Goal: Information Seeking & Learning: Learn about a topic

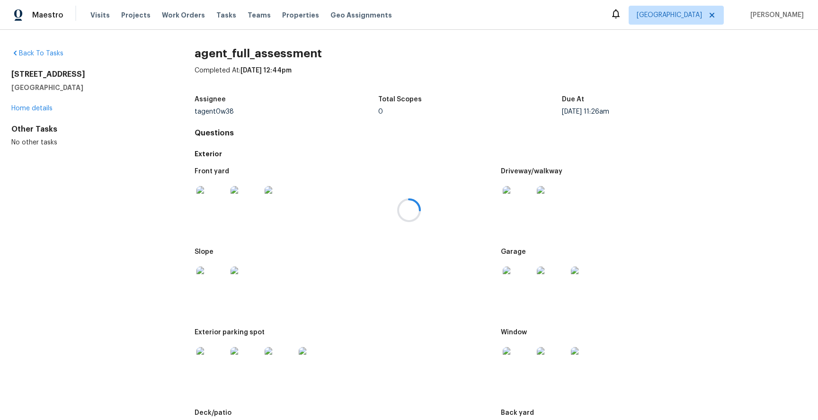
click at [435, 313] on div at bounding box center [409, 210] width 818 height 420
drag, startPoint x: 815, startPoint y: 45, endPoint x: 809, endPoint y: 73, distance: 28.2
click at [809, 73] on div at bounding box center [409, 210] width 818 height 420
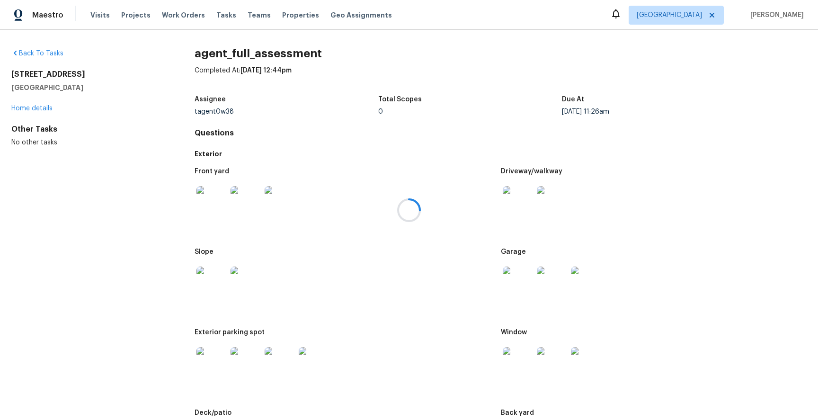
click at [719, 114] on div at bounding box center [409, 210] width 818 height 420
click at [724, 127] on div at bounding box center [409, 210] width 818 height 420
click at [213, 197] on img at bounding box center [211, 201] width 30 height 30
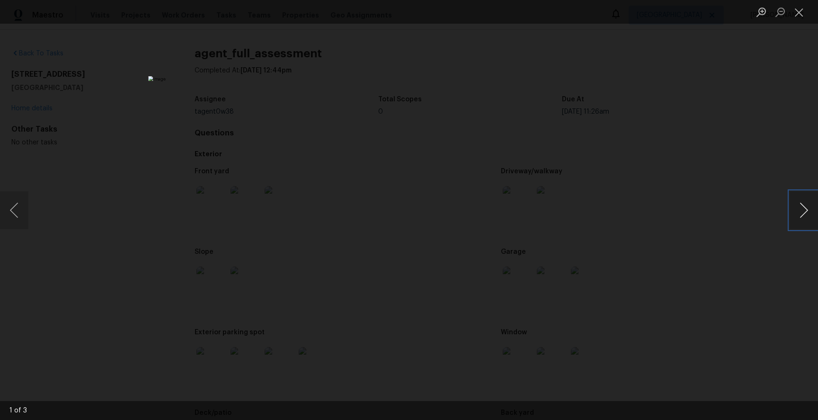
click at [801, 210] on button "Next image" at bounding box center [804, 210] width 28 height 38
click at [683, 219] on div "Lightbox" at bounding box center [409, 210] width 818 height 420
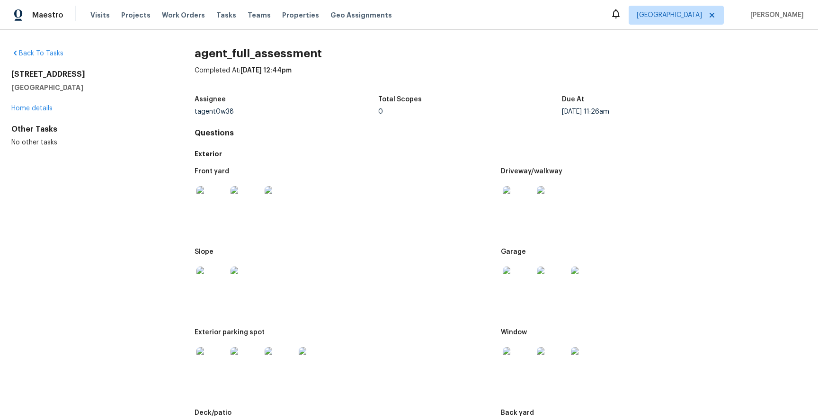
click at [516, 204] on img at bounding box center [518, 201] width 30 height 30
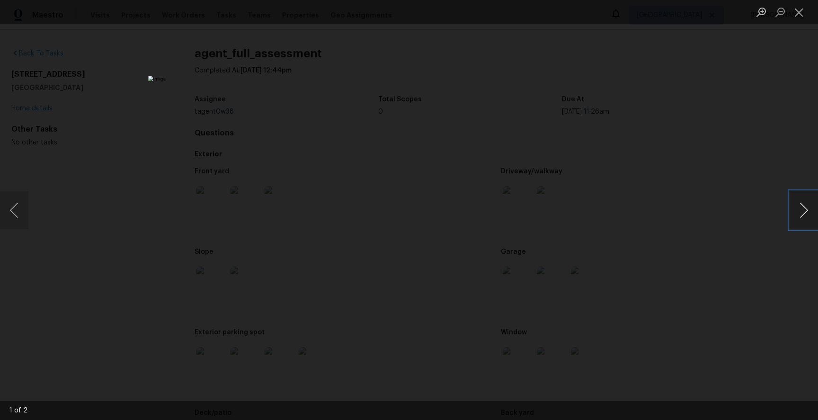
click at [798, 213] on button "Next image" at bounding box center [804, 210] width 28 height 38
click at [732, 220] on div "Lightbox" at bounding box center [409, 210] width 818 height 420
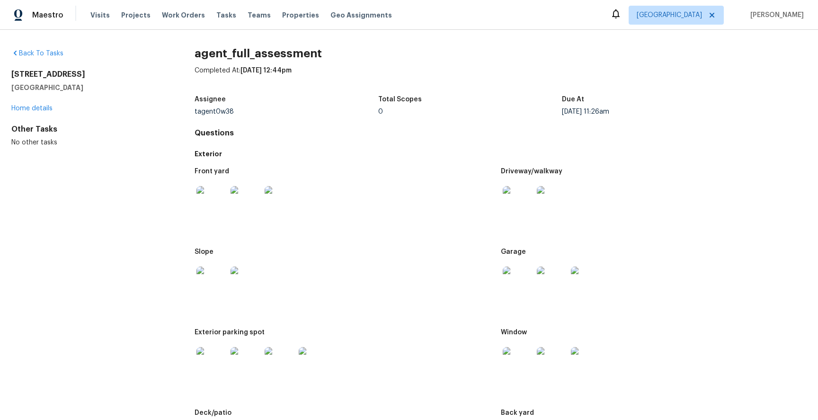
click at [211, 278] on img at bounding box center [211, 282] width 30 height 30
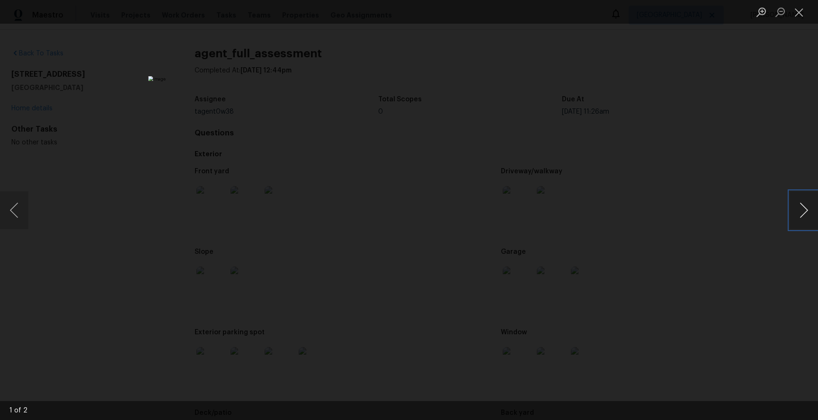
click at [794, 212] on button "Next image" at bounding box center [804, 210] width 28 height 38
click at [709, 228] on div "Lightbox" at bounding box center [409, 210] width 818 height 420
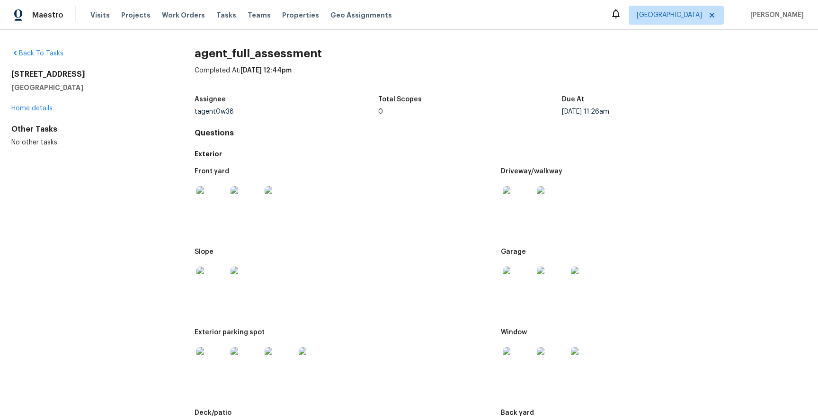
click at [509, 278] on img at bounding box center [518, 282] width 30 height 30
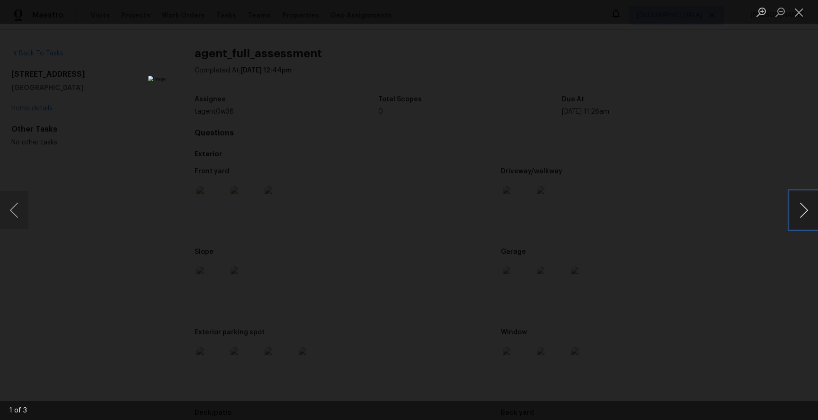
click at [809, 197] on button "Next image" at bounding box center [804, 210] width 28 height 38
click at [807, 198] on button "Next image" at bounding box center [804, 210] width 28 height 38
click at [710, 220] on div "Lightbox" at bounding box center [409, 210] width 818 height 420
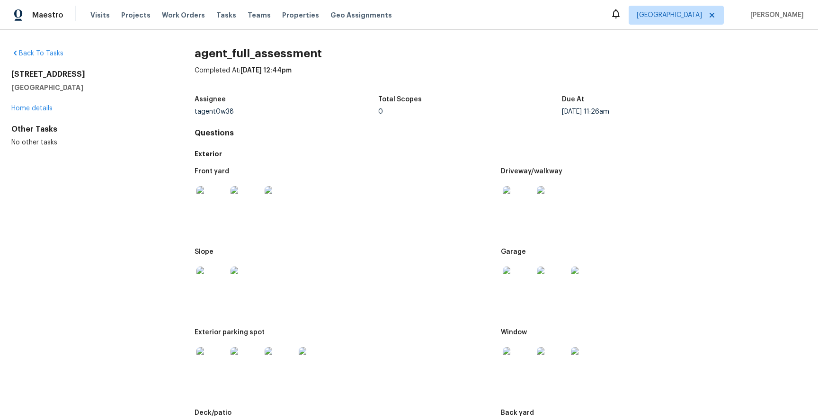
click at [364, 284] on div at bounding box center [344, 282] width 298 height 42
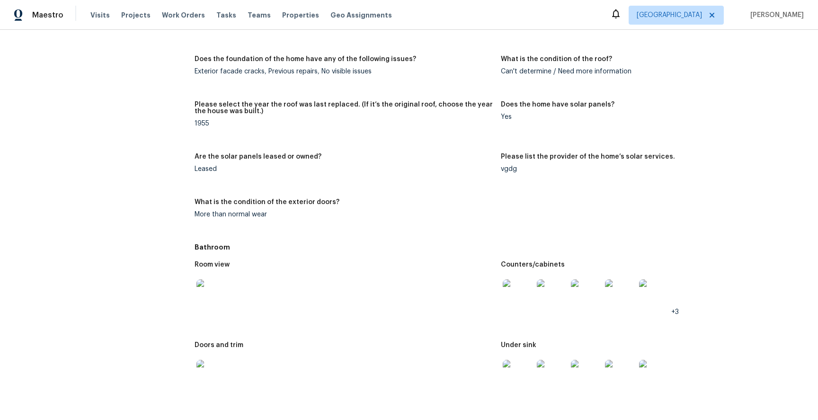
scroll to position [1311, 0]
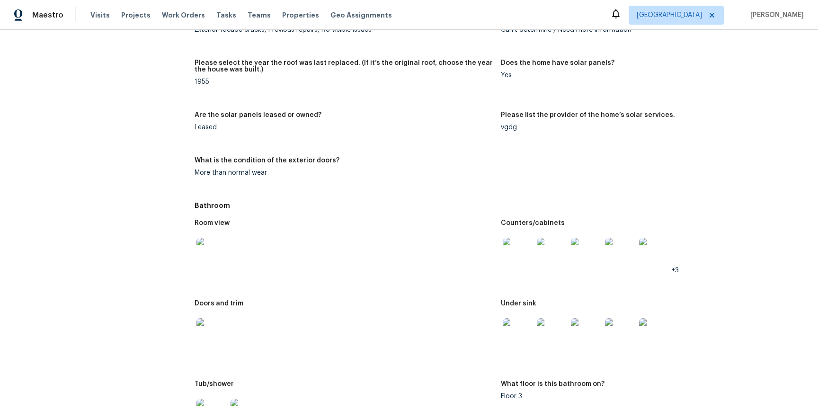
click at [225, 267] on div at bounding box center [212, 253] width 34 height 42
click at [223, 253] on img at bounding box center [211, 253] width 30 height 30
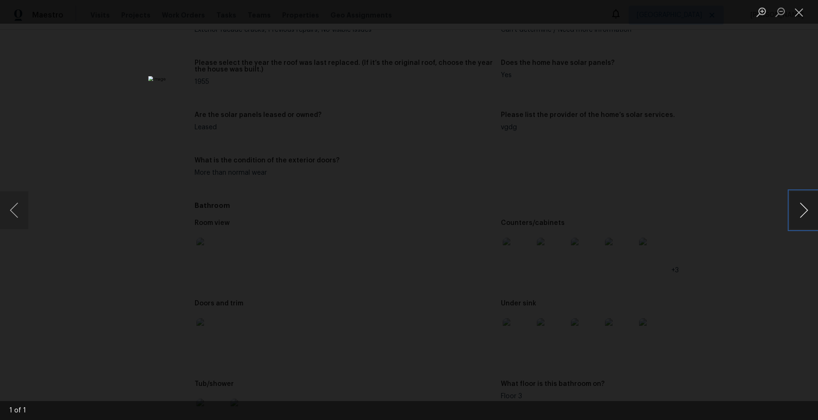
click at [791, 219] on button "Next image" at bounding box center [804, 210] width 28 height 38
click at [792, 217] on button "Next image" at bounding box center [804, 210] width 28 height 38
click at [795, 215] on button "Next image" at bounding box center [804, 210] width 28 height 38
click at [700, 229] on div "Lightbox" at bounding box center [409, 210] width 818 height 420
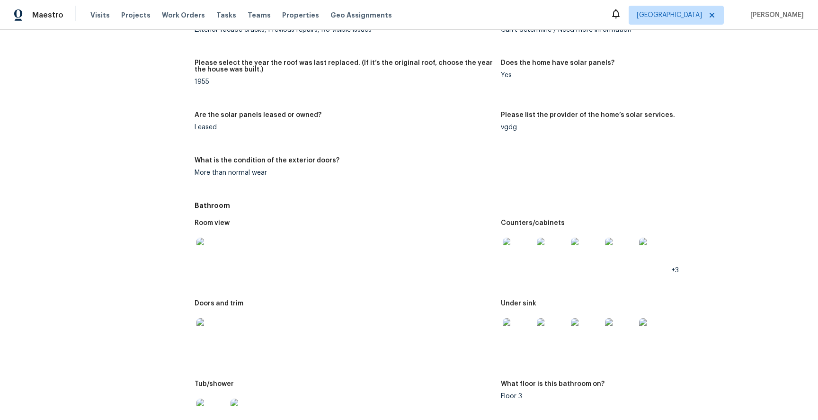
click at [525, 247] on img at bounding box center [518, 253] width 30 height 30
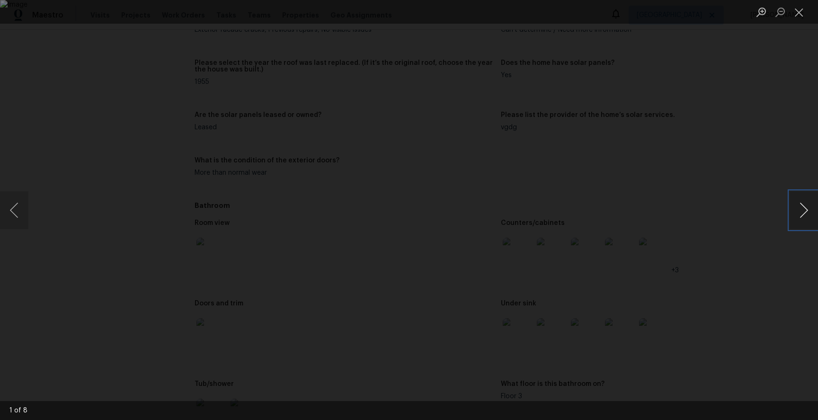
click at [806, 212] on button "Next image" at bounding box center [804, 210] width 28 height 38
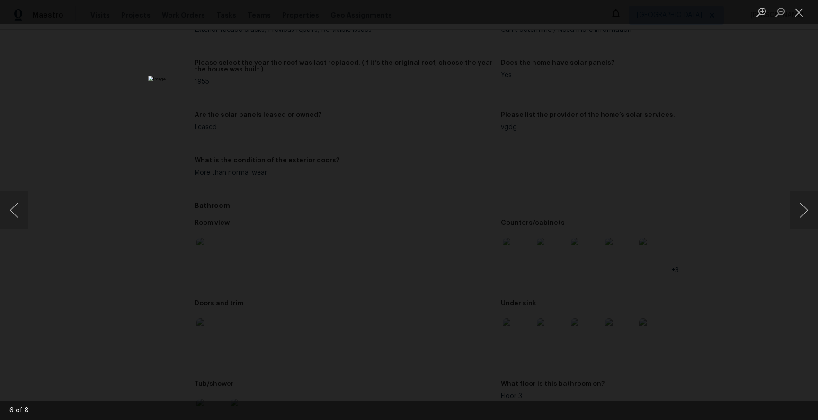
click at [749, 206] on div "Lightbox" at bounding box center [409, 210] width 818 height 420
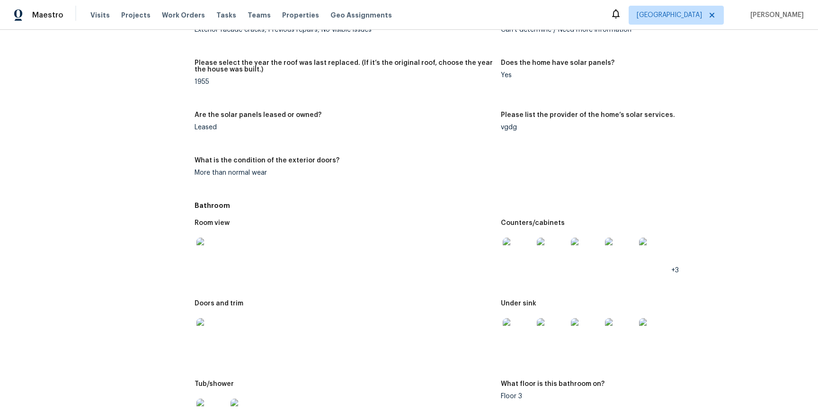
click at [507, 336] on img at bounding box center [518, 333] width 30 height 30
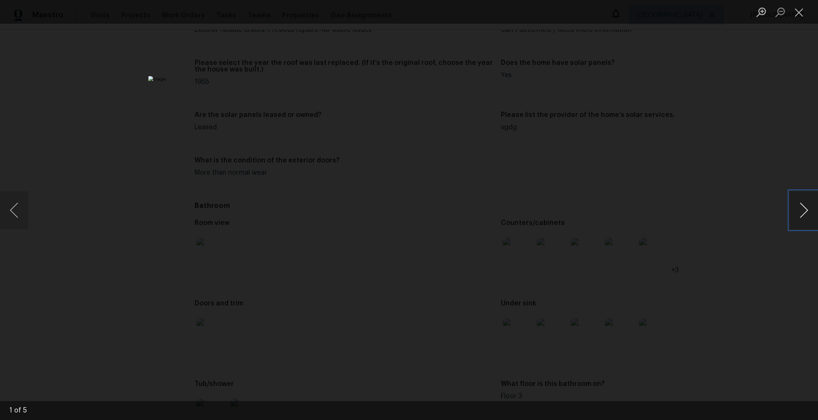
click at [805, 205] on button "Next image" at bounding box center [804, 210] width 28 height 38
click at [803, 206] on button "Next image" at bounding box center [804, 210] width 28 height 38
click at [758, 209] on div "Lightbox" at bounding box center [409, 210] width 818 height 420
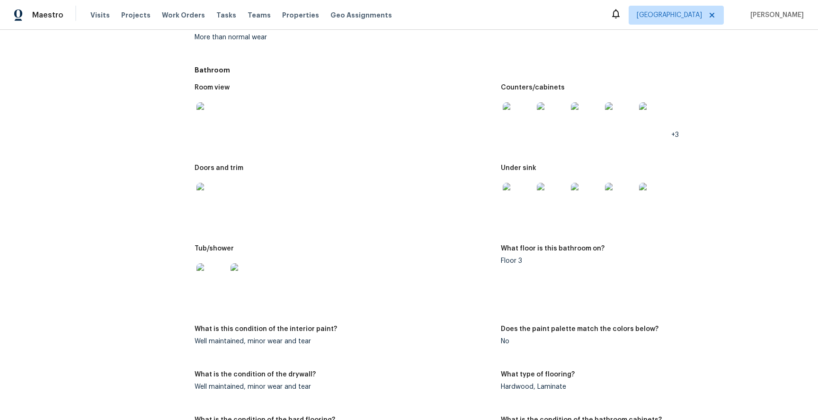
scroll to position [1453, 0]
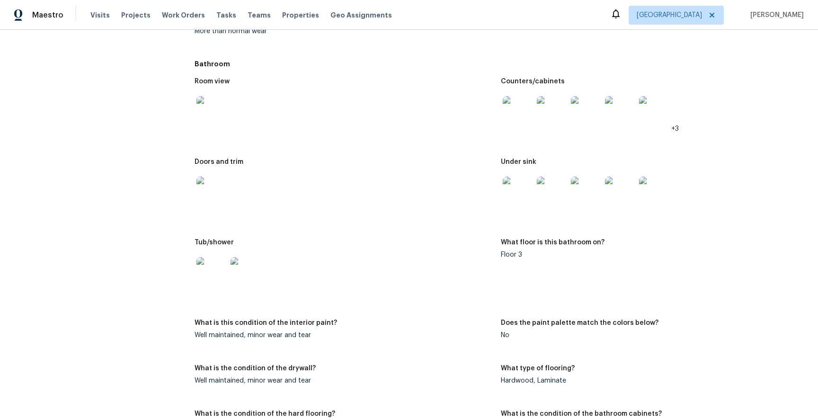
click at [217, 267] on img at bounding box center [211, 272] width 30 height 30
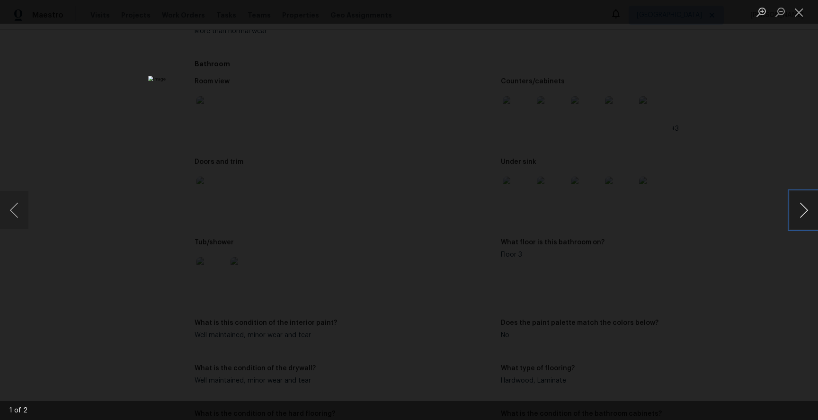
click at [813, 211] on button "Next image" at bounding box center [804, 210] width 28 height 38
click at [724, 228] on div "Lightbox" at bounding box center [409, 210] width 818 height 420
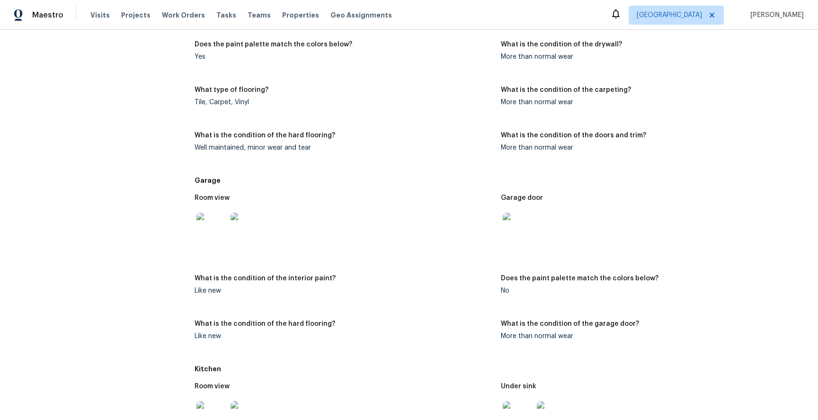
scroll to position [2429, 0]
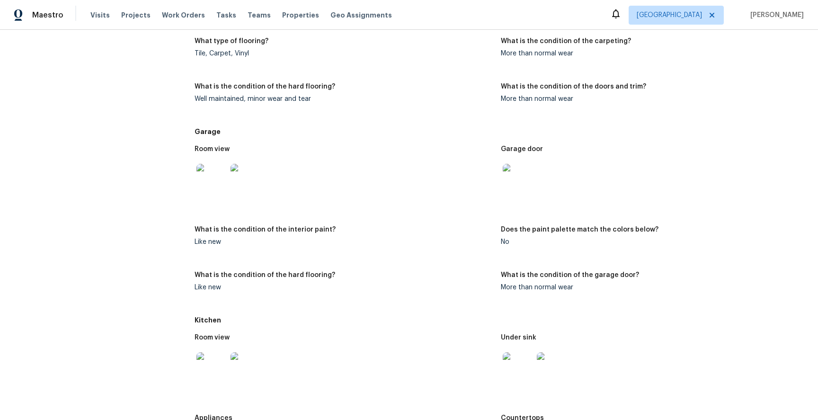
click at [205, 173] on img at bounding box center [211, 179] width 30 height 30
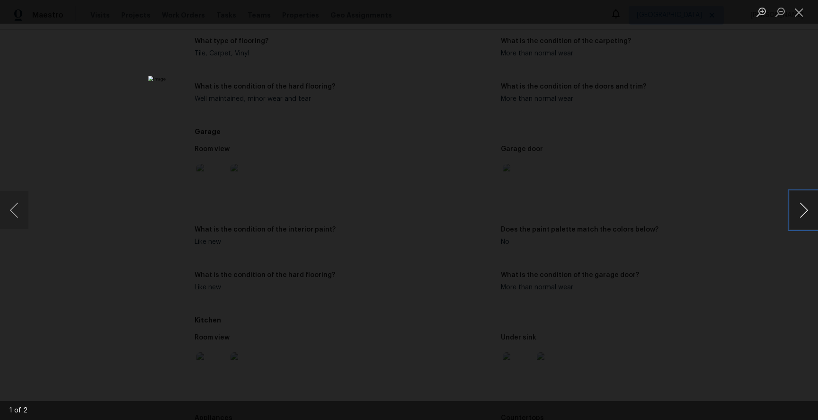
click at [804, 215] on button "Next image" at bounding box center [804, 210] width 28 height 38
click at [730, 221] on div "Lightbox" at bounding box center [409, 210] width 818 height 420
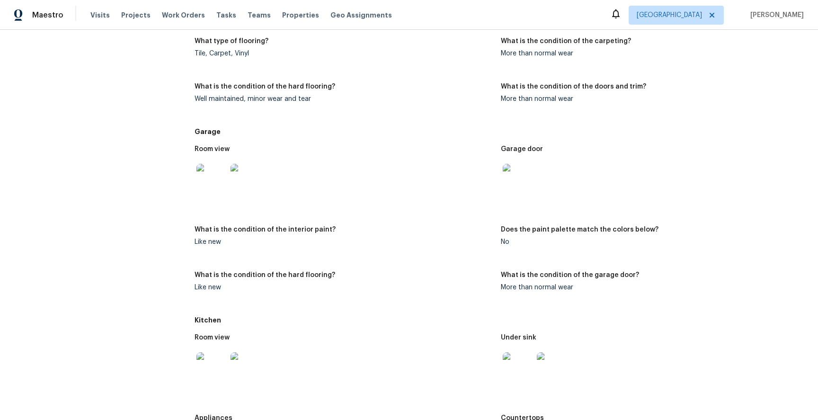
scroll to position [2522, 0]
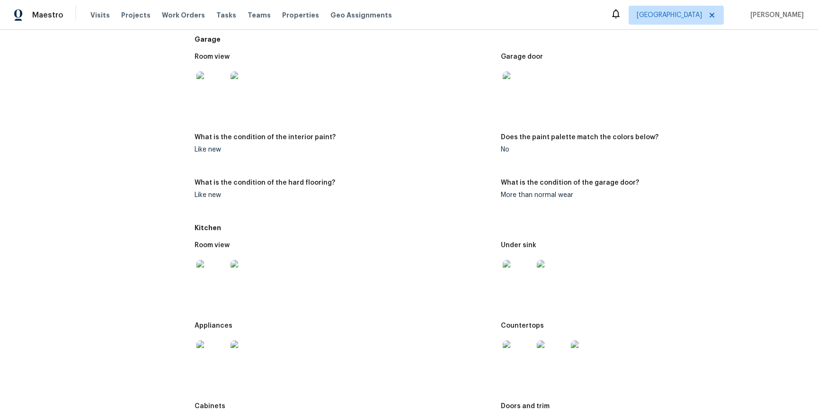
click at [511, 361] on img at bounding box center [518, 355] width 30 height 30
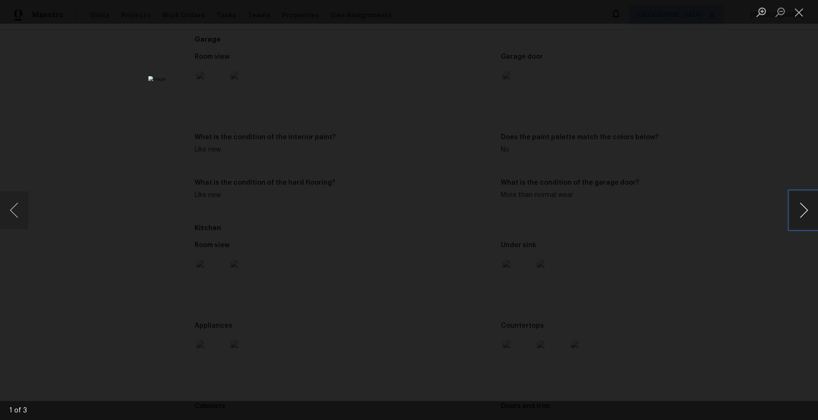
click at [806, 204] on button "Next image" at bounding box center [804, 210] width 28 height 38
click at [805, 205] on button "Next image" at bounding box center [804, 210] width 28 height 38
click at [738, 219] on div "Lightbox" at bounding box center [409, 210] width 818 height 420
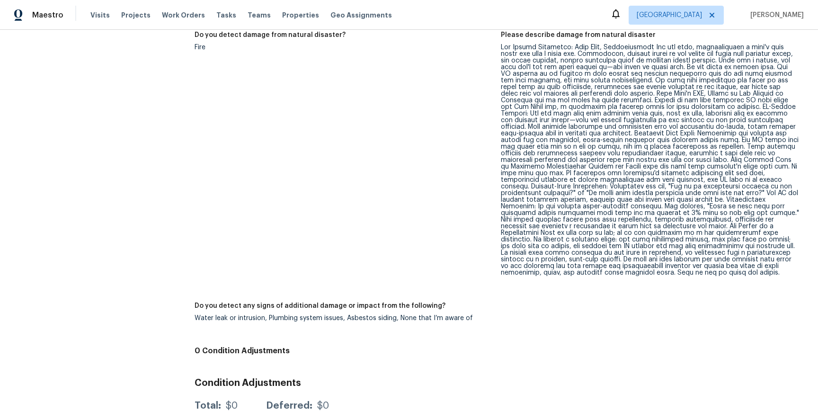
scroll to position [4889, 0]
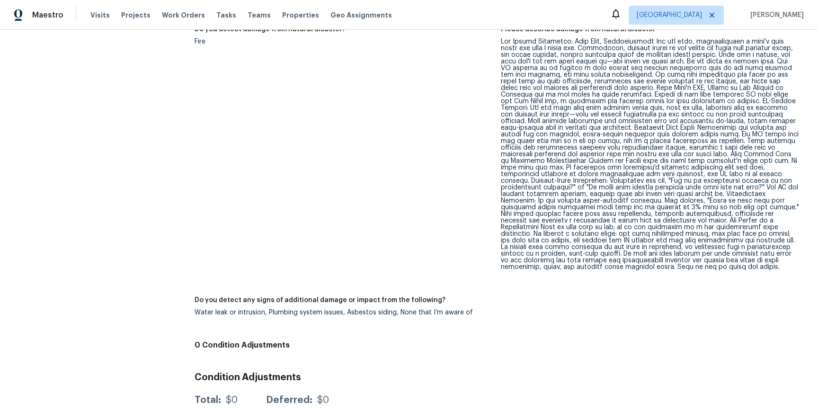
click at [461, 166] on figure "Do you detect damage from natural disaster? Fire" at bounding box center [348, 155] width 306 height 259
